Goal: Information Seeking & Learning: Learn about a topic

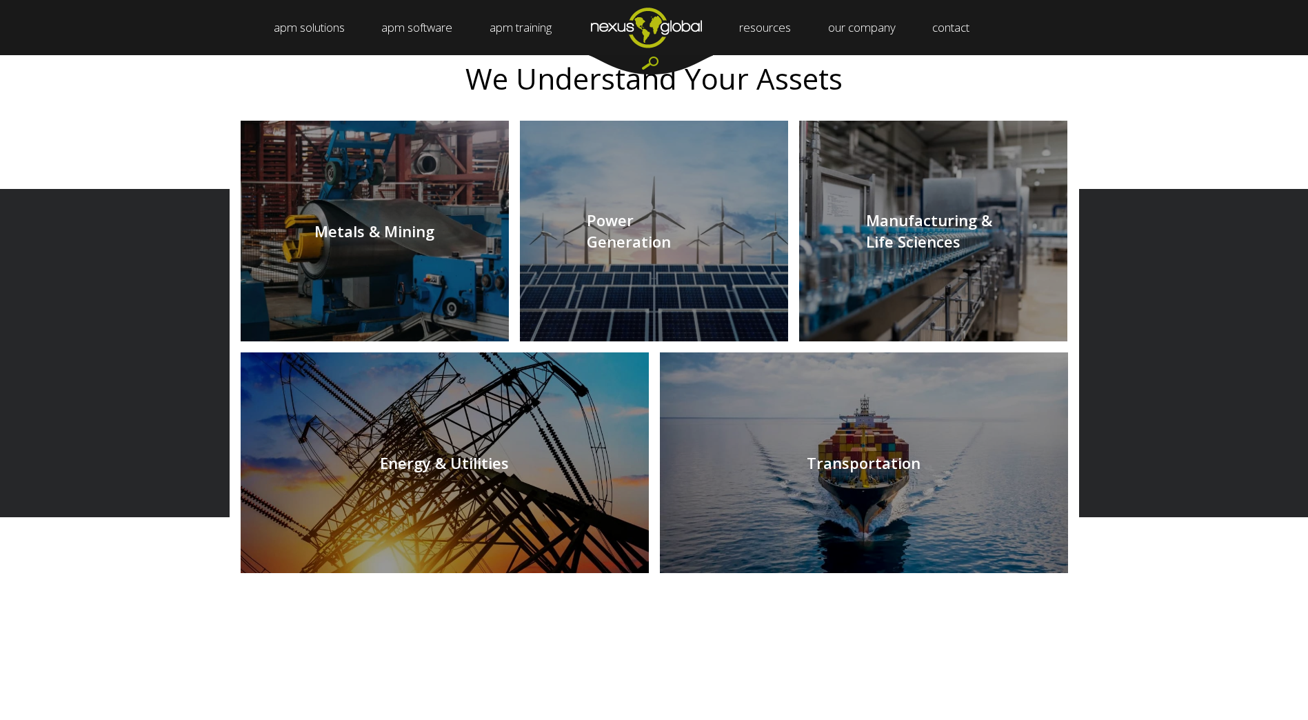
scroll to position [1379, 0]
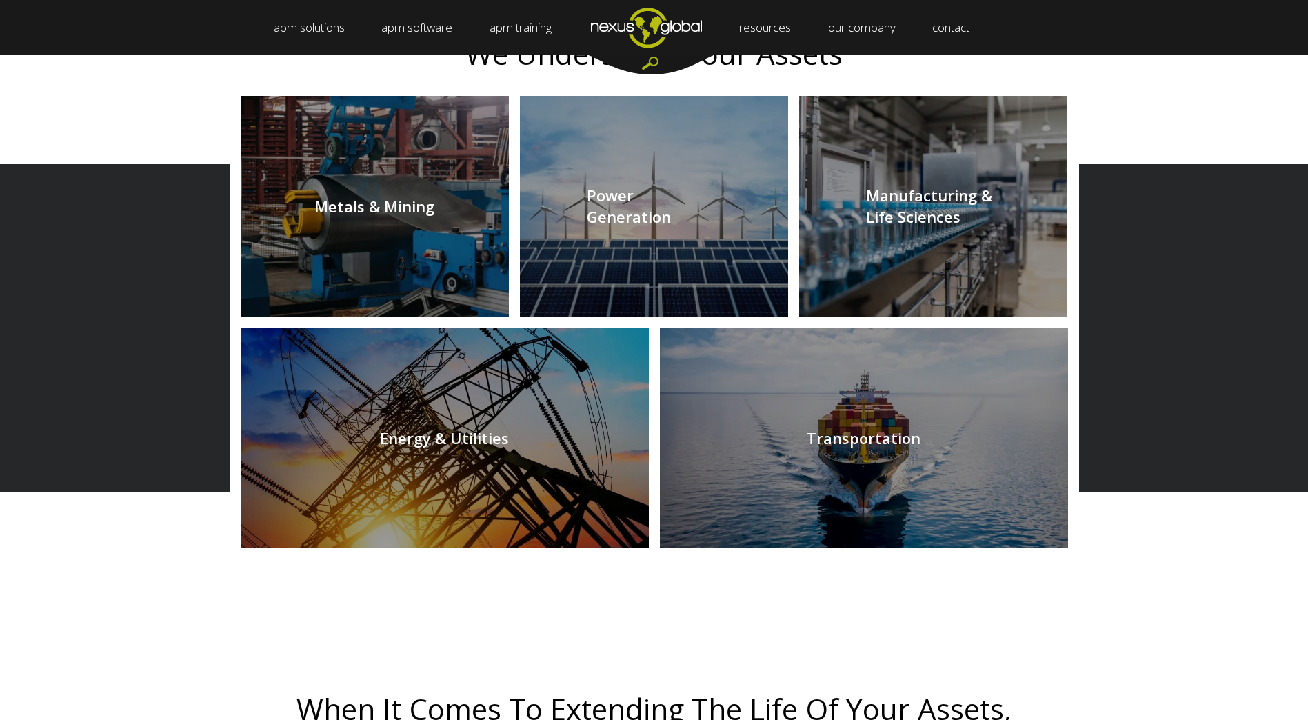
click at [464, 454] on link at bounding box center [445, 438] width 408 height 221
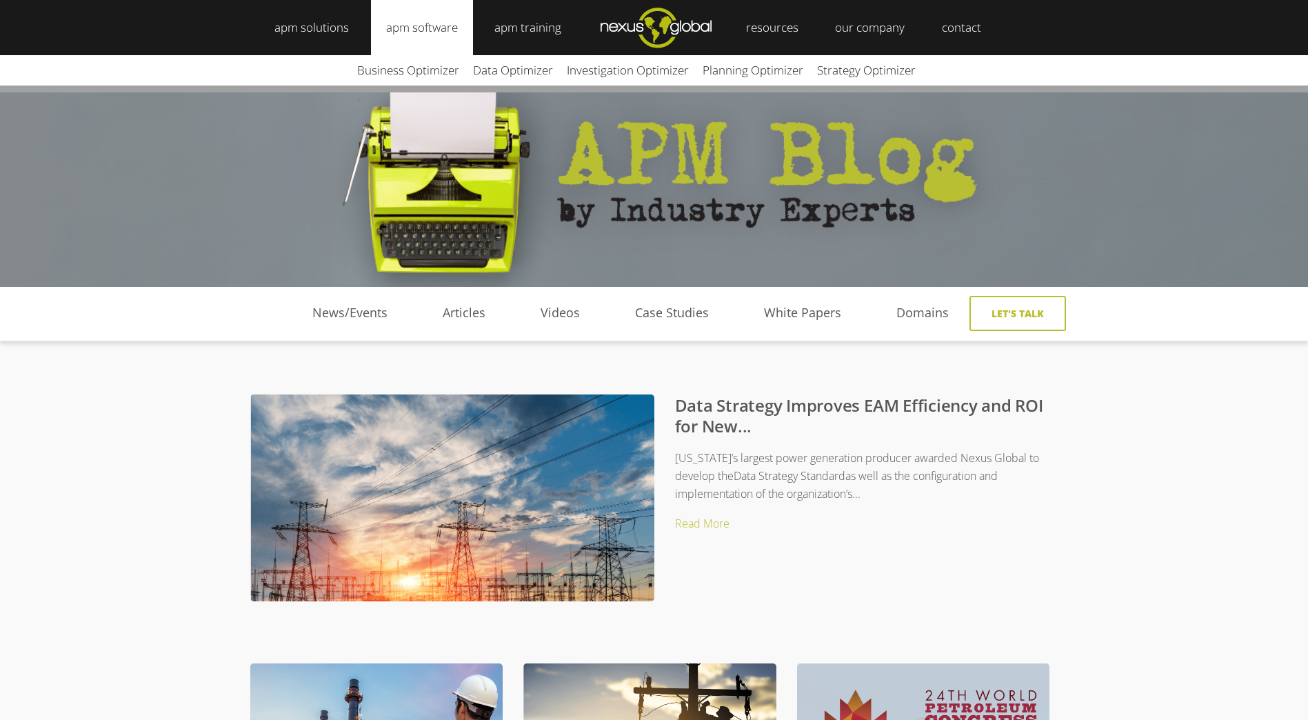
click at [421, 31] on link "apm software" at bounding box center [422, 27] width 102 height 55
